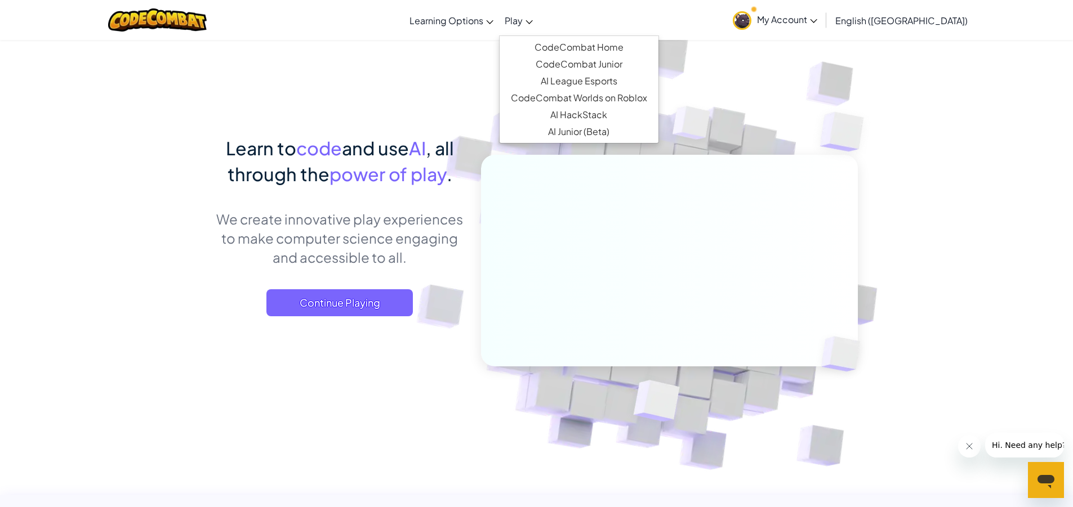
click at [523, 17] on span "Play" at bounding box center [514, 21] width 18 height 12
click at [638, 50] on link "CodeCombat Home" at bounding box center [578, 47] width 159 height 17
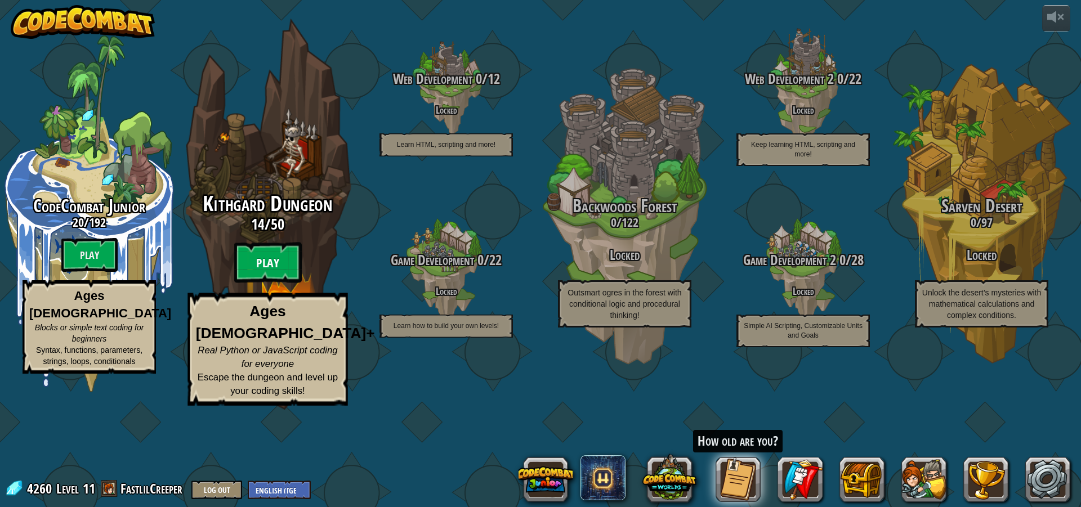
click at [278, 283] on btn "Play" at bounding box center [268, 263] width 68 height 41
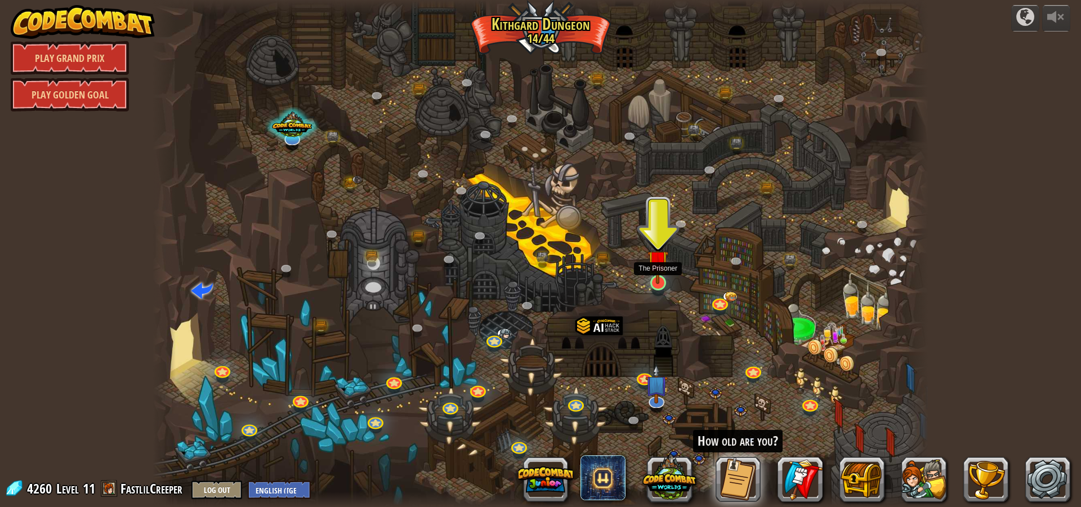
click at [658, 279] on img at bounding box center [658, 260] width 21 height 47
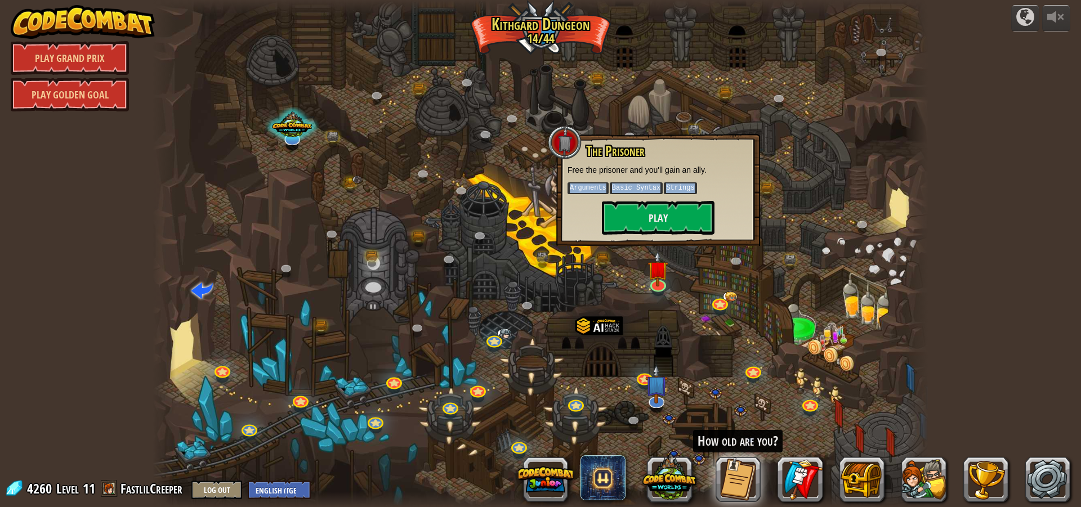
drag, startPoint x: 572, startPoint y: 190, endPoint x: 686, endPoint y: 188, distance: 114.9
click at [686, 188] on p "Arguments Basic Syntax Strings" at bounding box center [658, 188] width 181 height 14
click at [698, 187] on p "Arguments Basic Syntax Strings" at bounding box center [658, 188] width 181 height 14
click at [660, 220] on button "Play" at bounding box center [658, 218] width 113 height 34
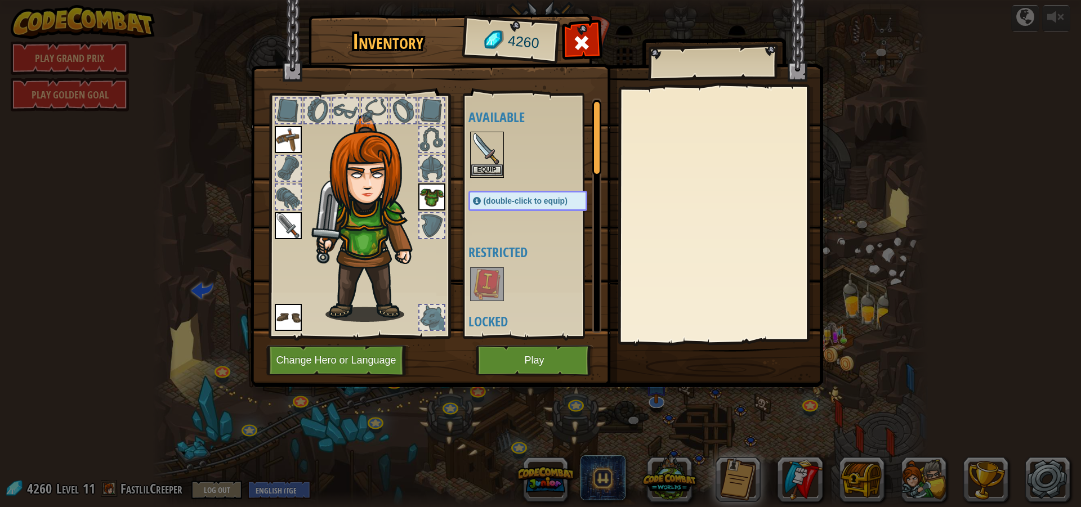
click at [483, 146] on img at bounding box center [487, 149] width 32 height 32
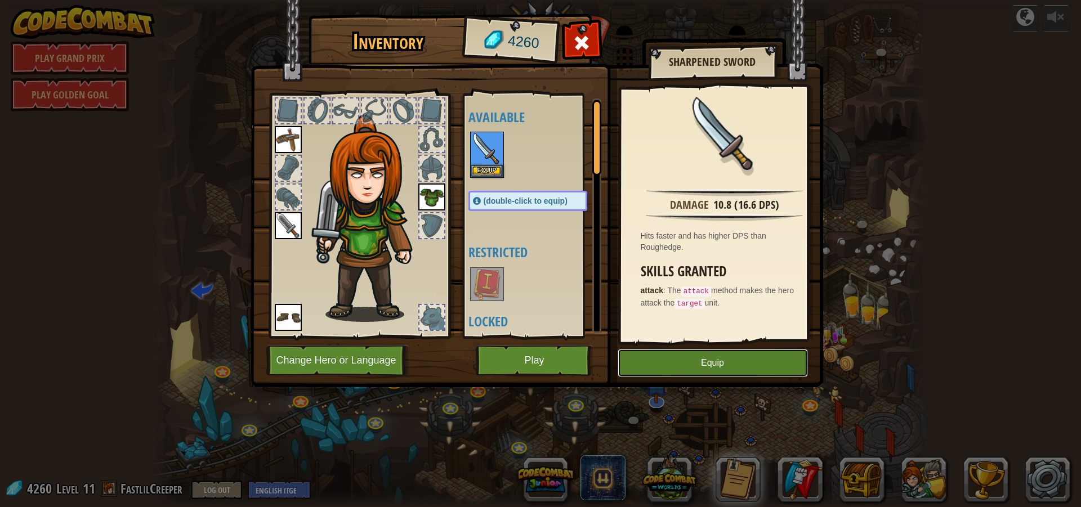
click at [706, 364] on button "Equip" at bounding box center [713, 363] width 190 height 28
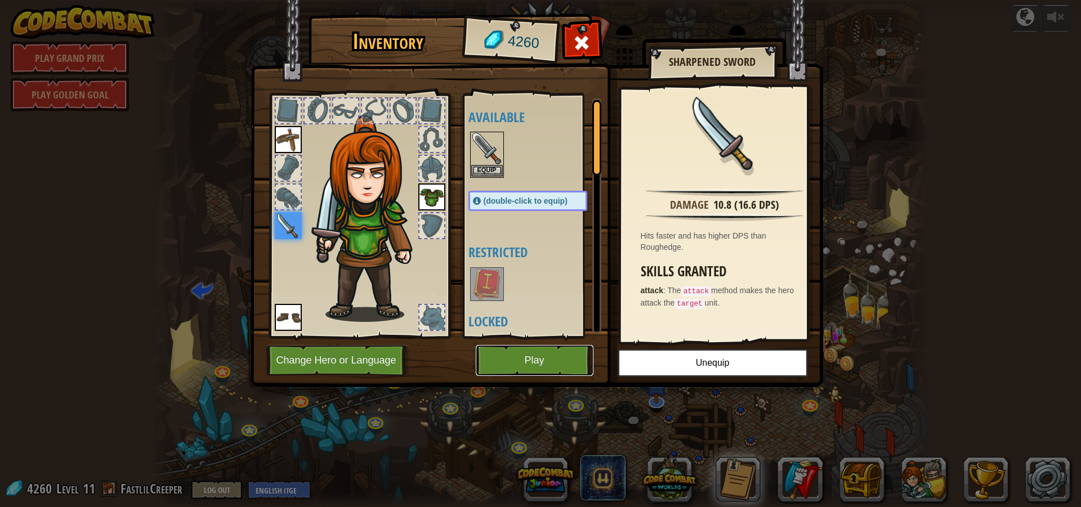
click at [528, 356] on button "Play" at bounding box center [535, 360] width 118 height 31
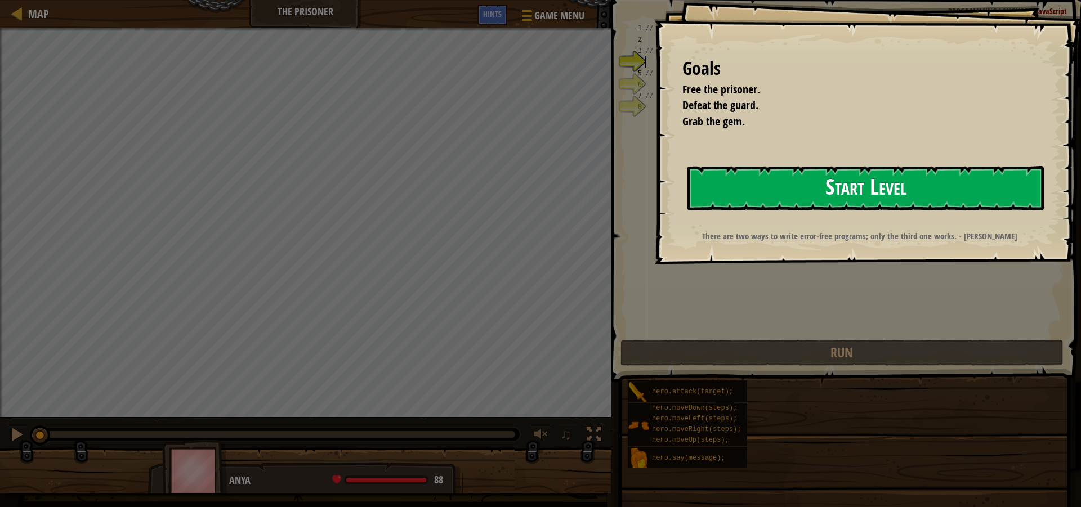
click at [830, 191] on button "Start Level" at bounding box center [866, 188] width 356 height 44
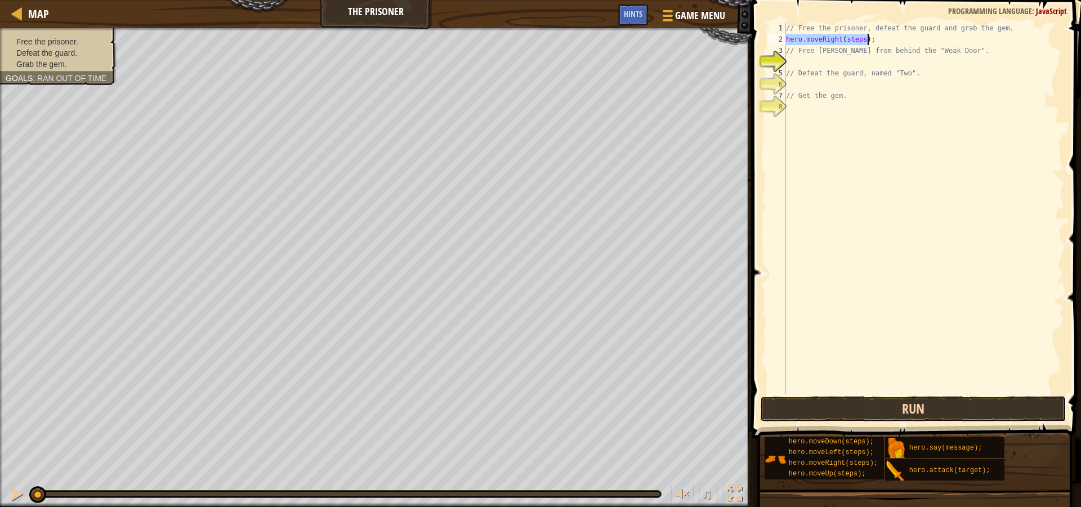
click at [904, 408] on button "Run" at bounding box center [913, 409] width 306 height 26
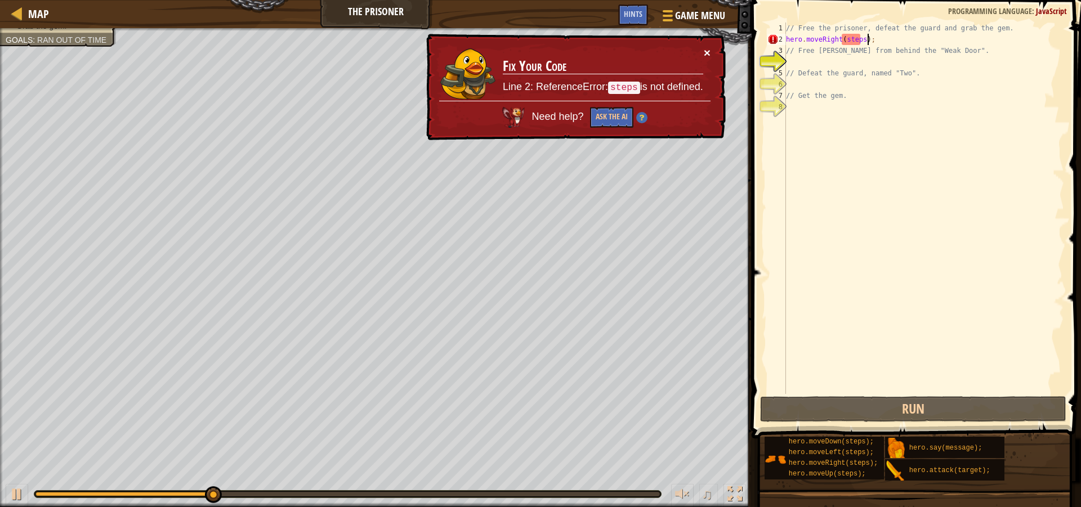
click at [707, 50] on button "×" at bounding box center [707, 53] width 7 height 12
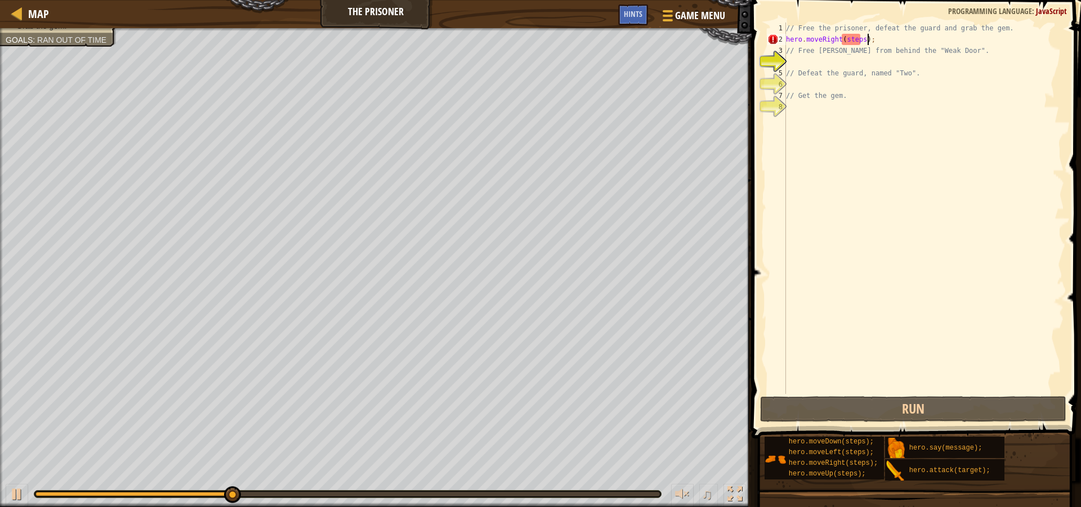
click at [870, 38] on div "// Free the prisoner, defeat the guard and grab the gem. hero . moveRight ( ste…" at bounding box center [924, 220] width 280 height 394
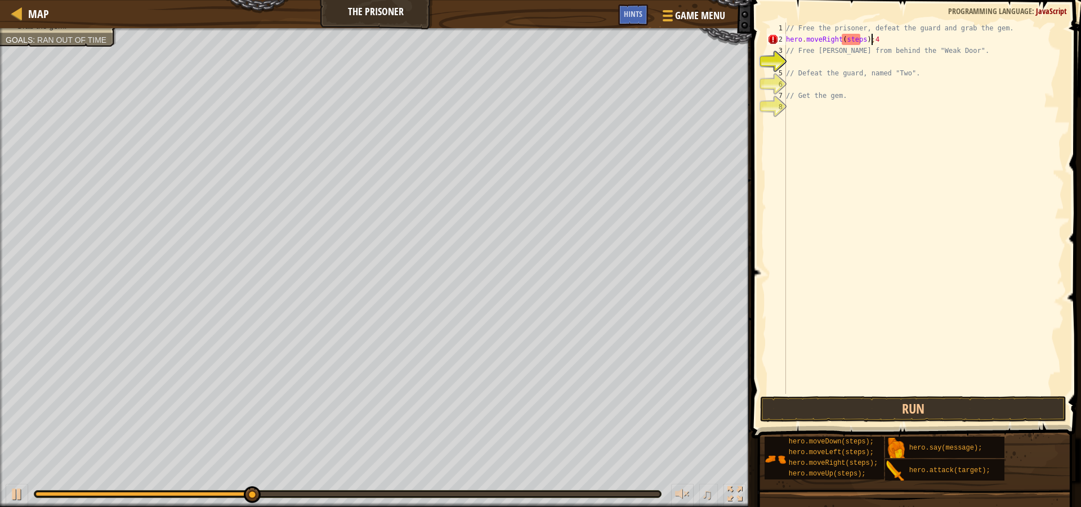
scroll to position [5, 7]
click at [859, 38] on div "// Free the prisoner, defeat the guard and grab the gem. hero . moveRight ( ste…" at bounding box center [924, 220] width 280 height 394
click at [891, 33] on div "// Free the prisoner, defeat the guard and grab the gem. hero . moveRight ( ste…" at bounding box center [924, 220] width 280 height 394
click at [891, 40] on div "// Free the prisoner, defeat the guard and grab the gem. hero . moveRight ( ste…" at bounding box center [924, 220] width 280 height 394
click at [920, 404] on button "Run" at bounding box center [913, 409] width 306 height 26
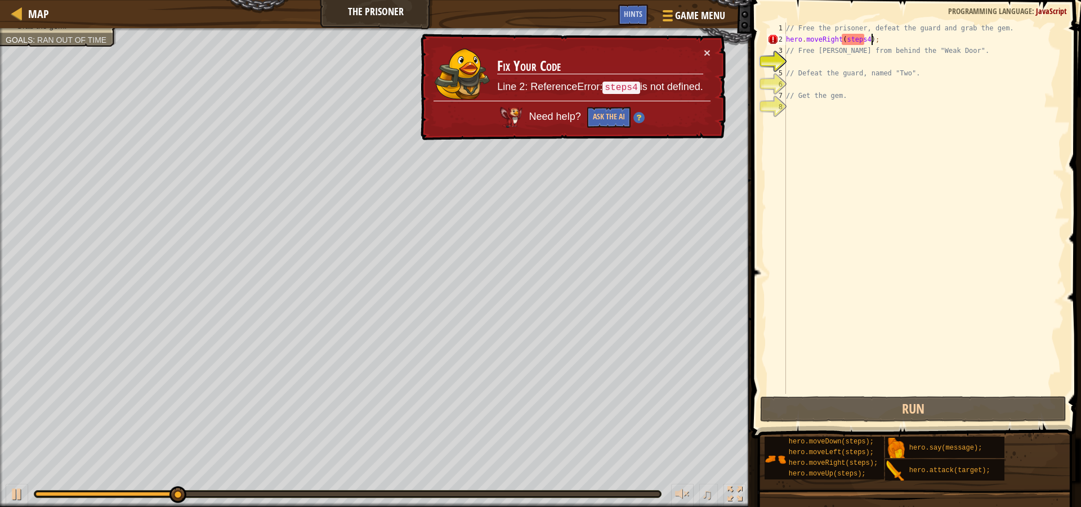
click at [863, 38] on div "// Free the prisoner, defeat the guard and grab the gem. hero . moveRight ( ste…" at bounding box center [924, 220] width 280 height 394
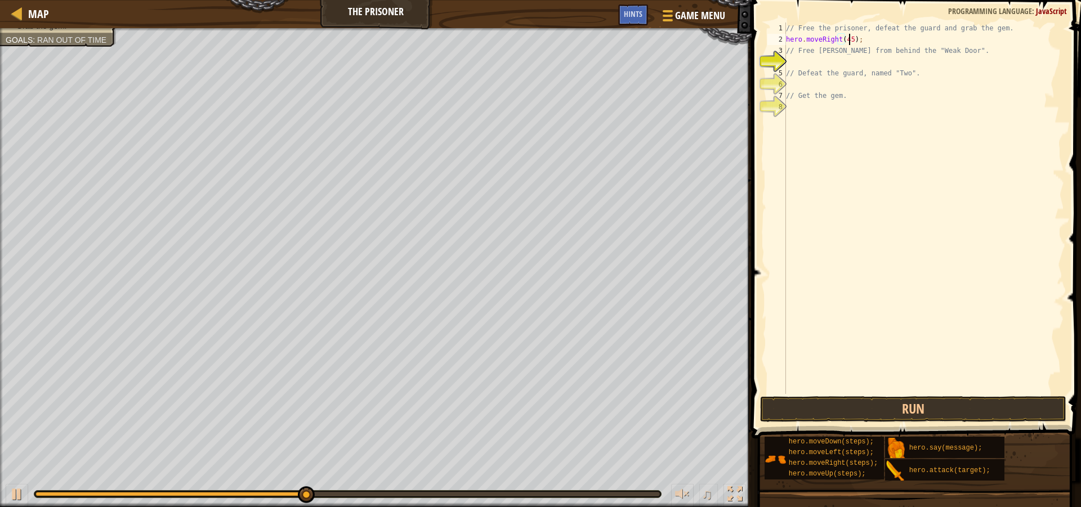
scroll to position [5, 5]
type textarea "hero.moveRight(4);"
click at [929, 407] on button "Run" at bounding box center [913, 409] width 306 height 26
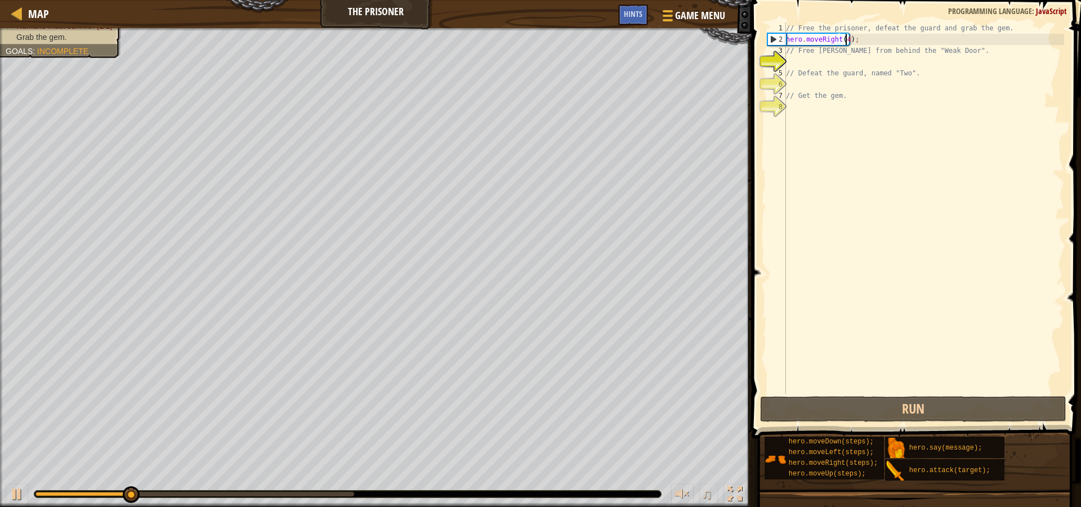
click at [925, 282] on div "// Free the prisoner, defeat the guard and grab the gem. hero . moveRight ( 4 )…" at bounding box center [924, 220] width 280 height 394
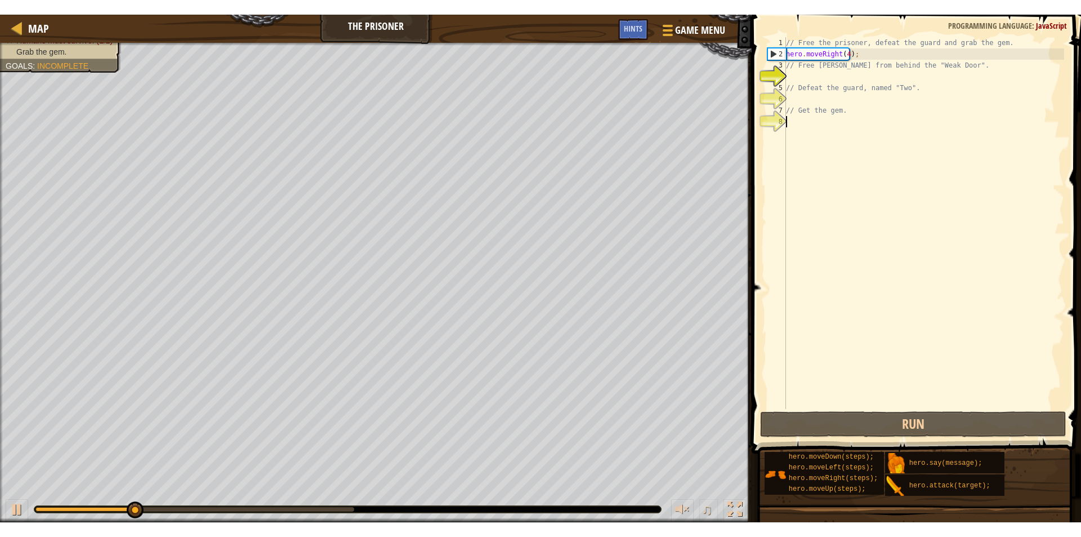
scroll to position [5, 0]
